Goal: Task Accomplishment & Management: Complete application form

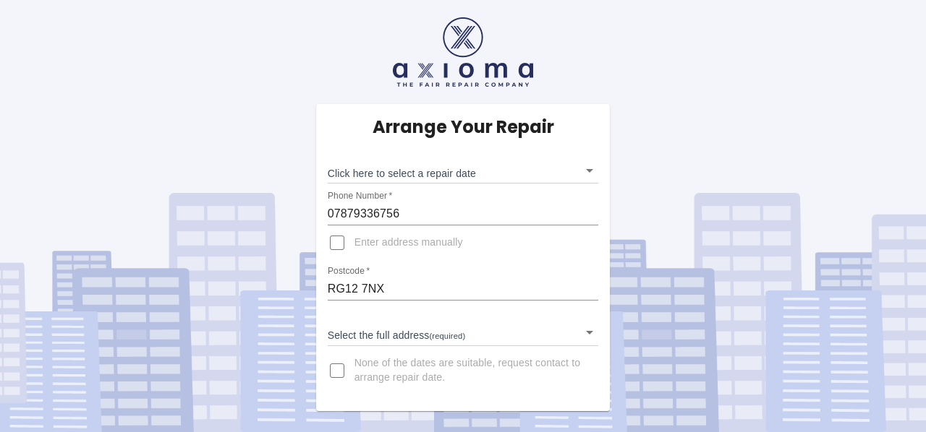
click at [563, 333] on body "Arrange Your Repair Click here to select a repair date ​ Phone Number   * 07879…" at bounding box center [463, 216] width 926 height 432
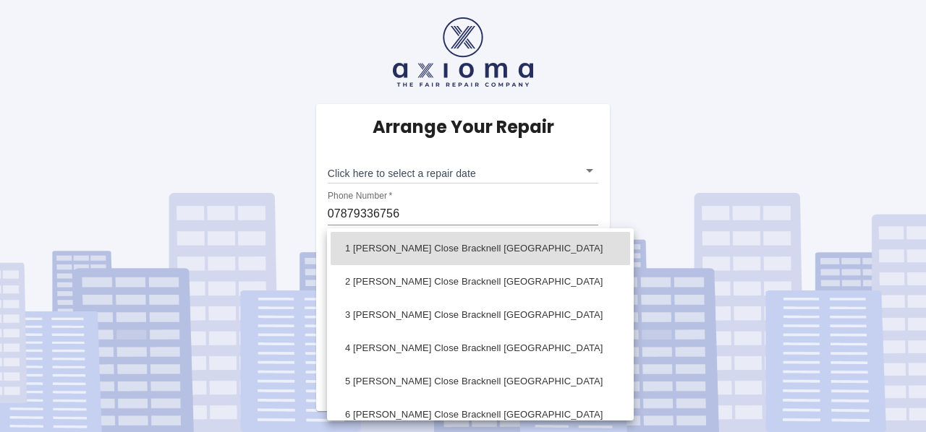
scroll to position [168, 0]
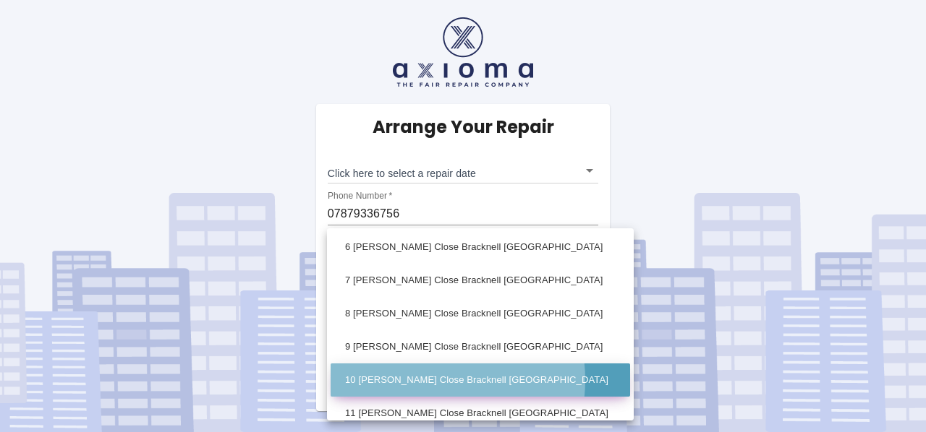
click at [425, 380] on li "10 [PERSON_NAME] Close Bracknell [GEOGRAPHIC_DATA]" at bounding box center [479, 380] width 299 height 33
type input "10 [PERSON_NAME] Close Bracknell [GEOGRAPHIC_DATA]"
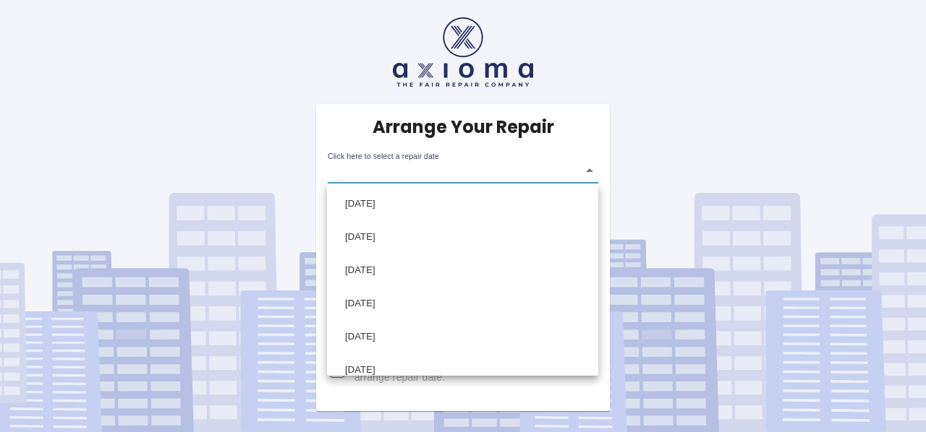
click at [586, 171] on body "Arrange Your Repair Click here to select a repair date ​ Phone Number   * 07879…" at bounding box center [463, 216] width 926 height 432
click at [660, 169] on div at bounding box center [463, 216] width 926 height 432
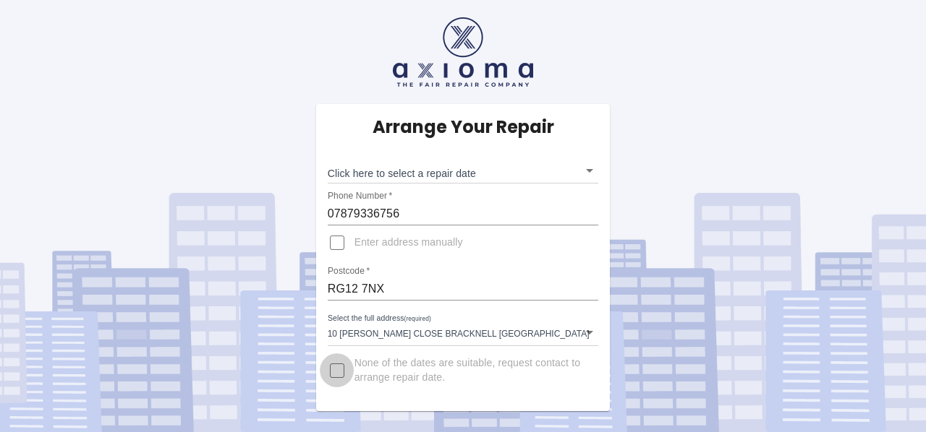
click at [339, 373] on input "None of the dates are suitable, request contact to arrange repair date." at bounding box center [337, 371] width 35 height 35
checkbox input "true"
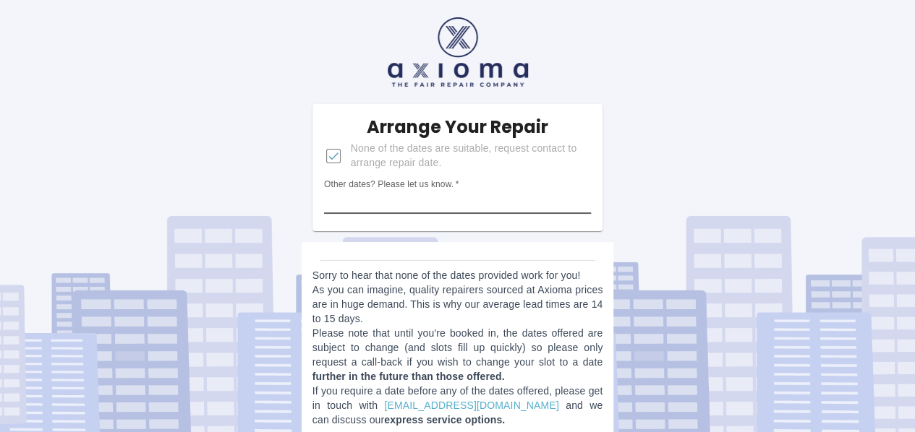
click at [524, 202] on input "Other dates? Please let us know.   *" at bounding box center [458, 202] width 268 height 23
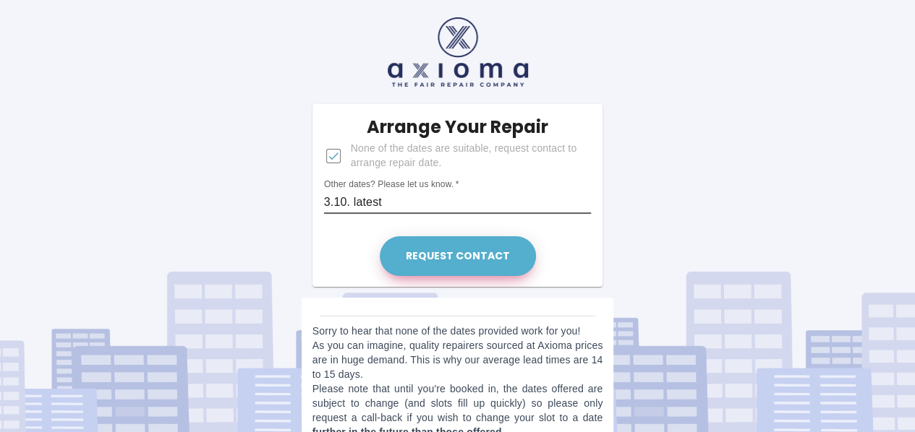
type input "3.10. latest"
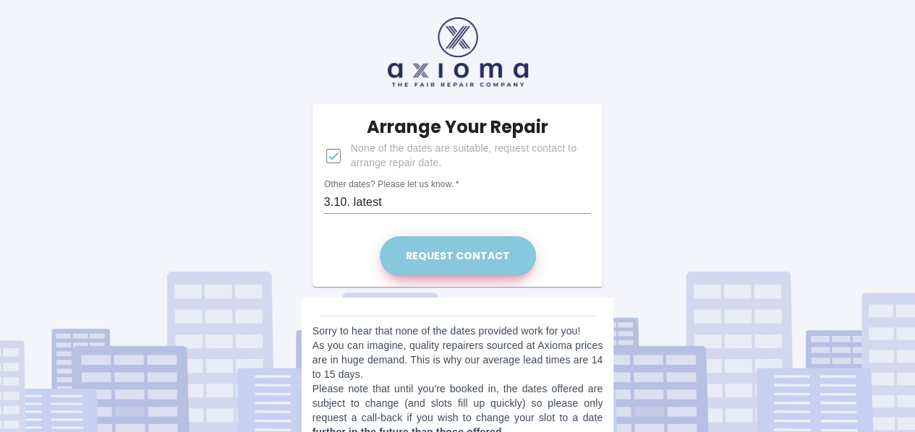
click at [485, 250] on button "Request contact" at bounding box center [458, 256] width 156 height 40
